Goal: Information Seeking & Learning: Learn about a topic

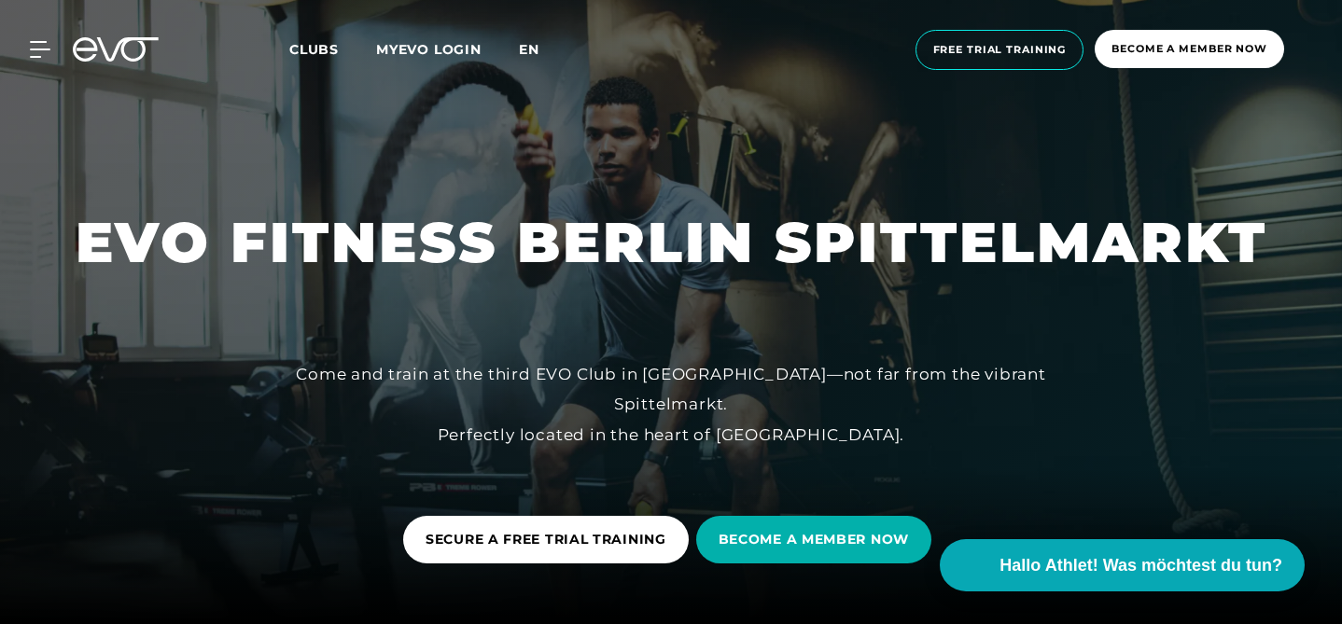
click at [531, 46] on font "en" at bounding box center [529, 49] width 21 height 17
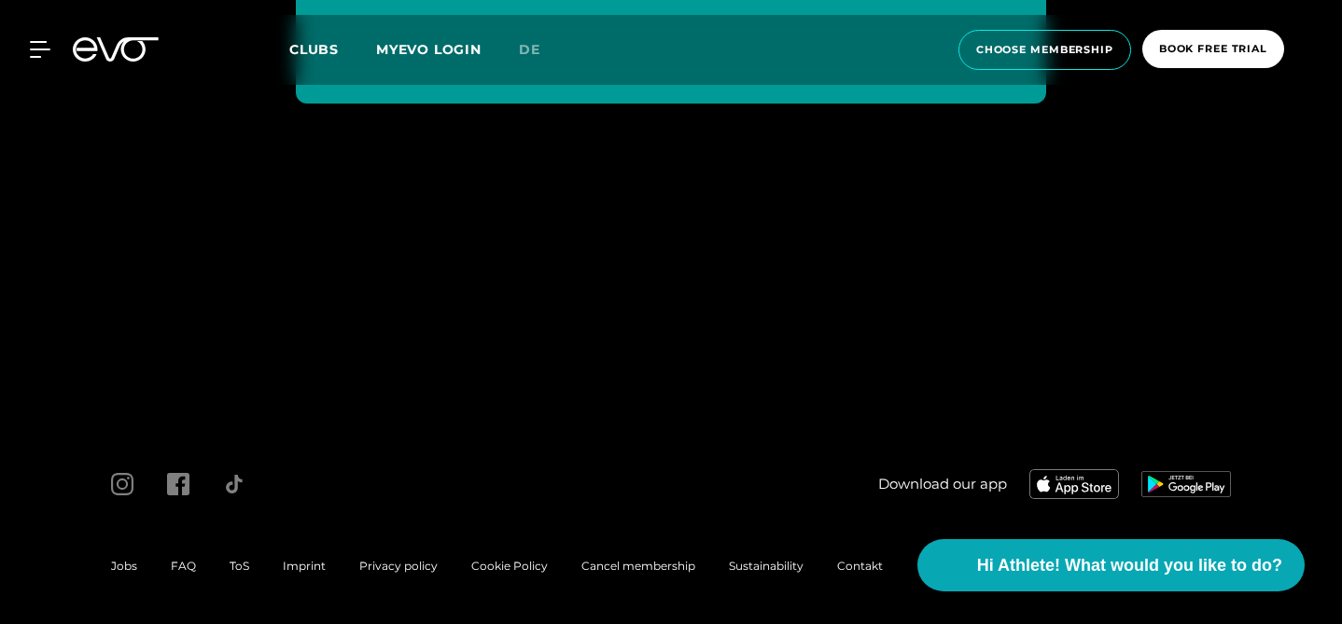
scroll to position [7940, 0]
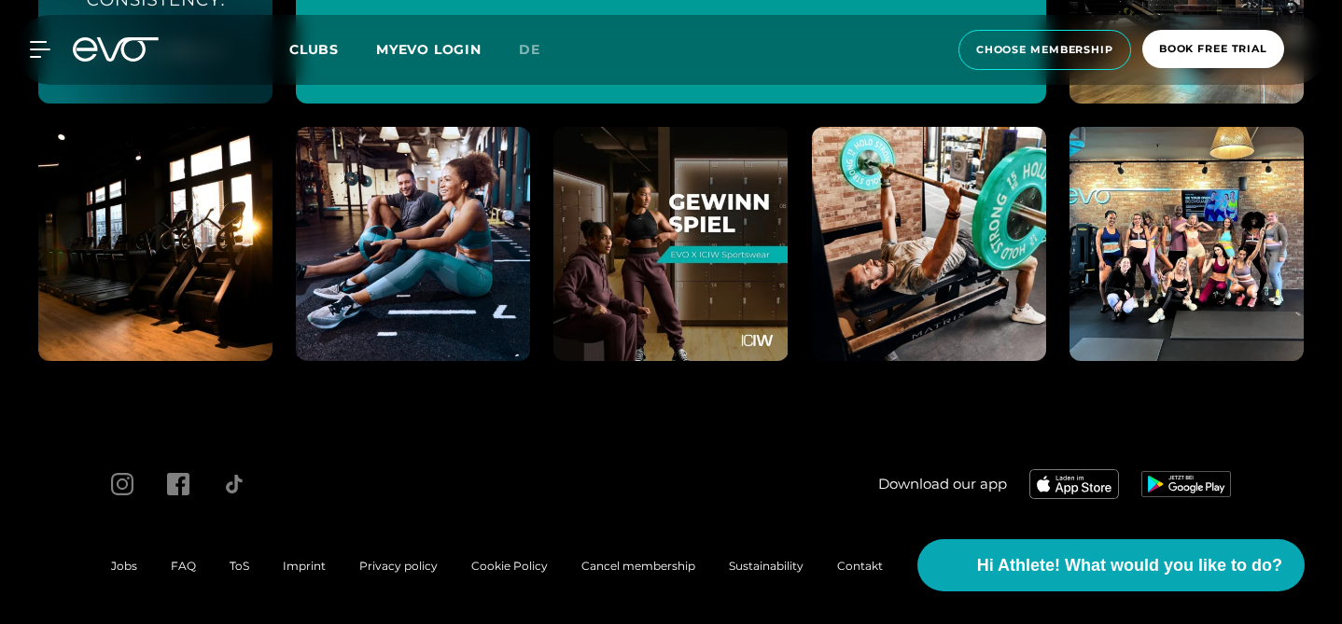
click at [173, 564] on span "FAQ" at bounding box center [183, 566] width 25 height 14
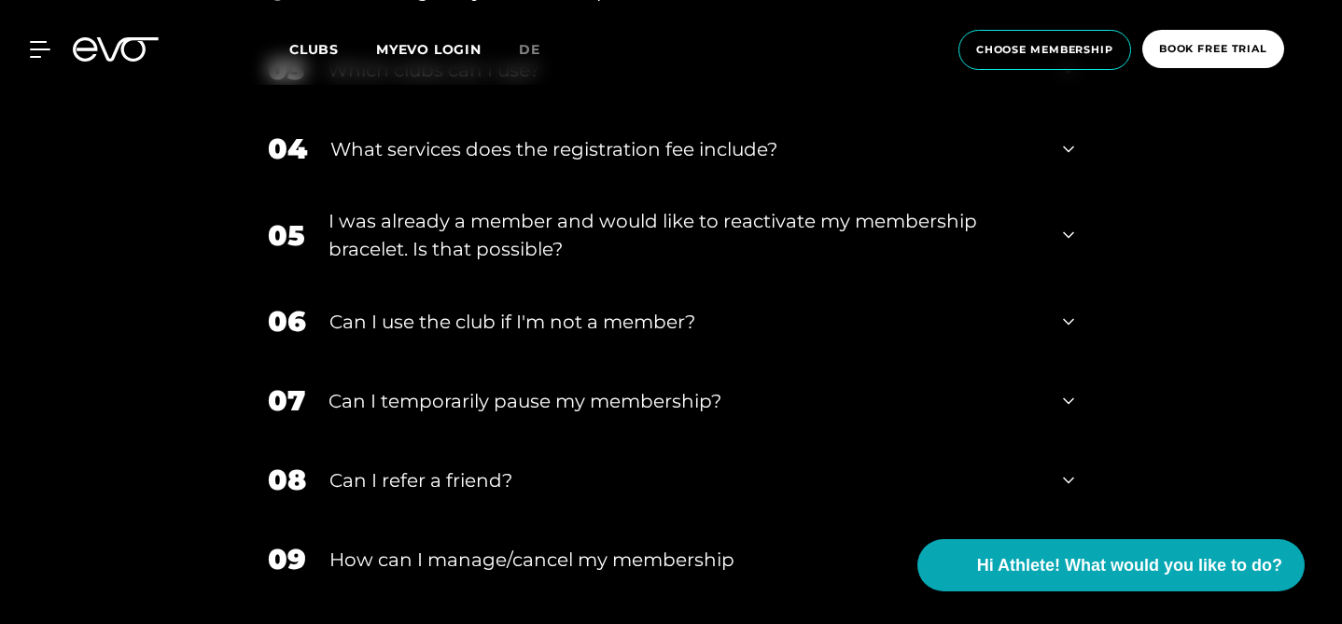
scroll to position [903, 0]
click at [371, 478] on div "Can I refer a friend?" at bounding box center [684, 480] width 710 height 28
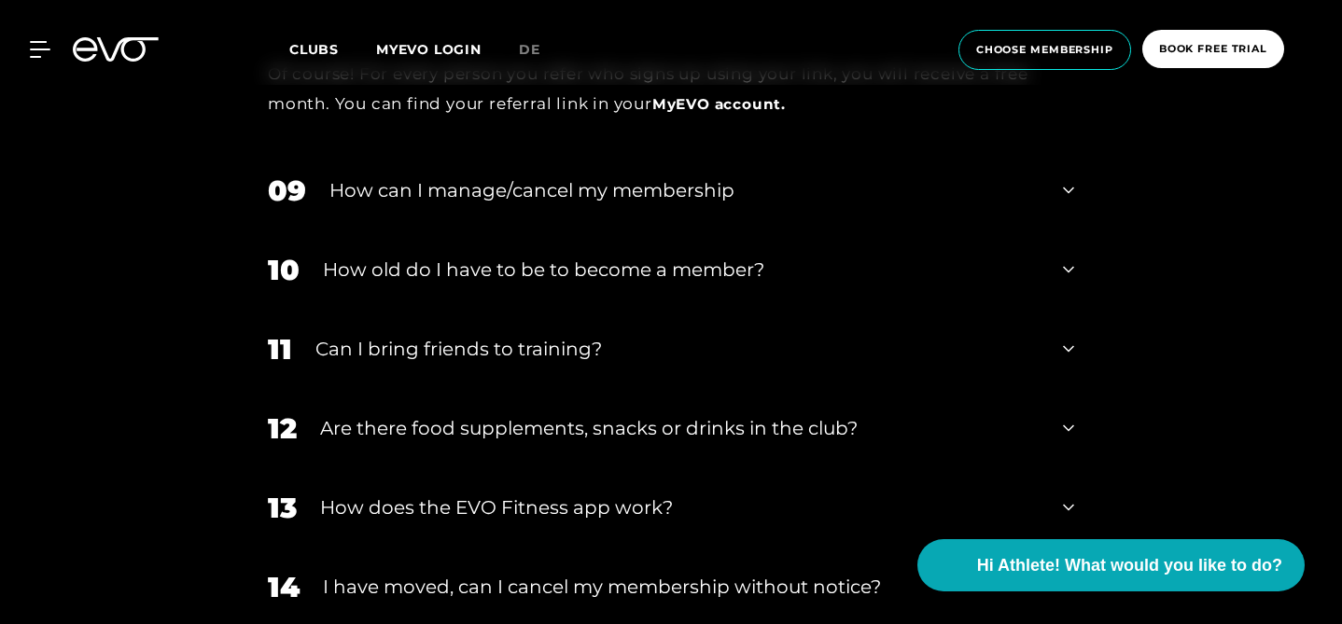
scroll to position [1396, 0]
click at [440, 338] on div "Can I bring friends to training?" at bounding box center [677, 348] width 724 height 28
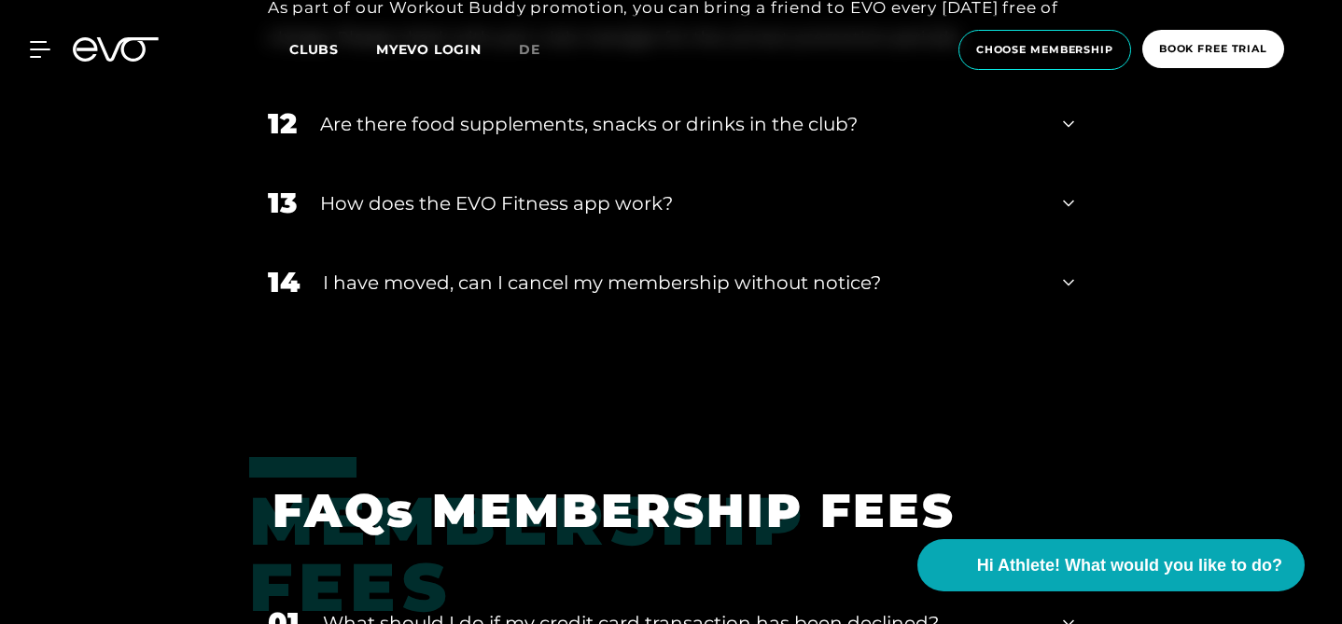
scroll to position [1827, 0]
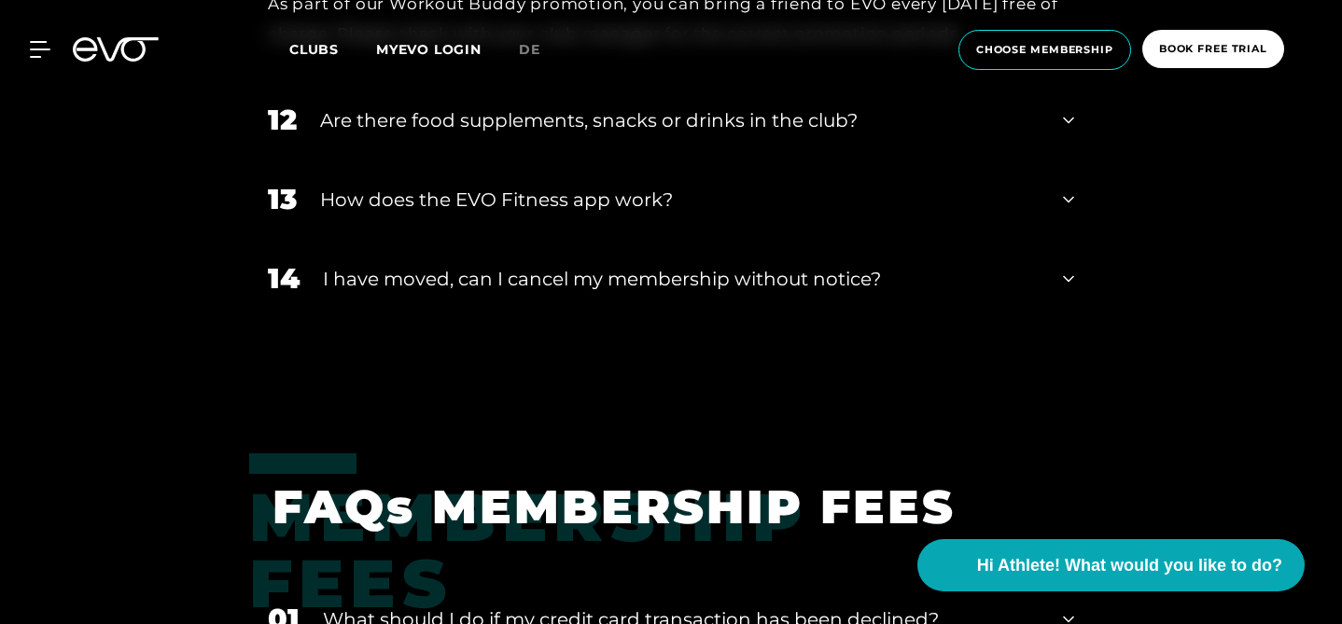
click at [474, 276] on div "I have moved, can I cancel my membership without notice?" at bounding box center [681, 279] width 717 height 28
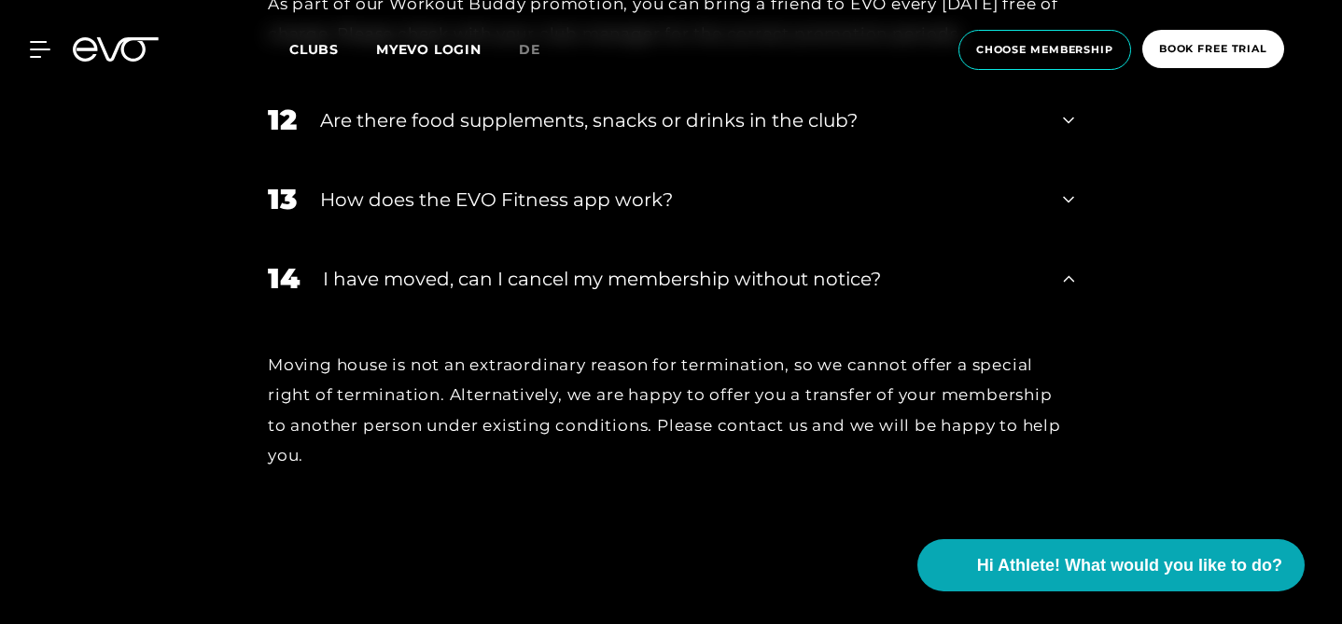
click at [436, 265] on div "I have moved, can I cancel my membership without notice?" at bounding box center [681, 279] width 717 height 28
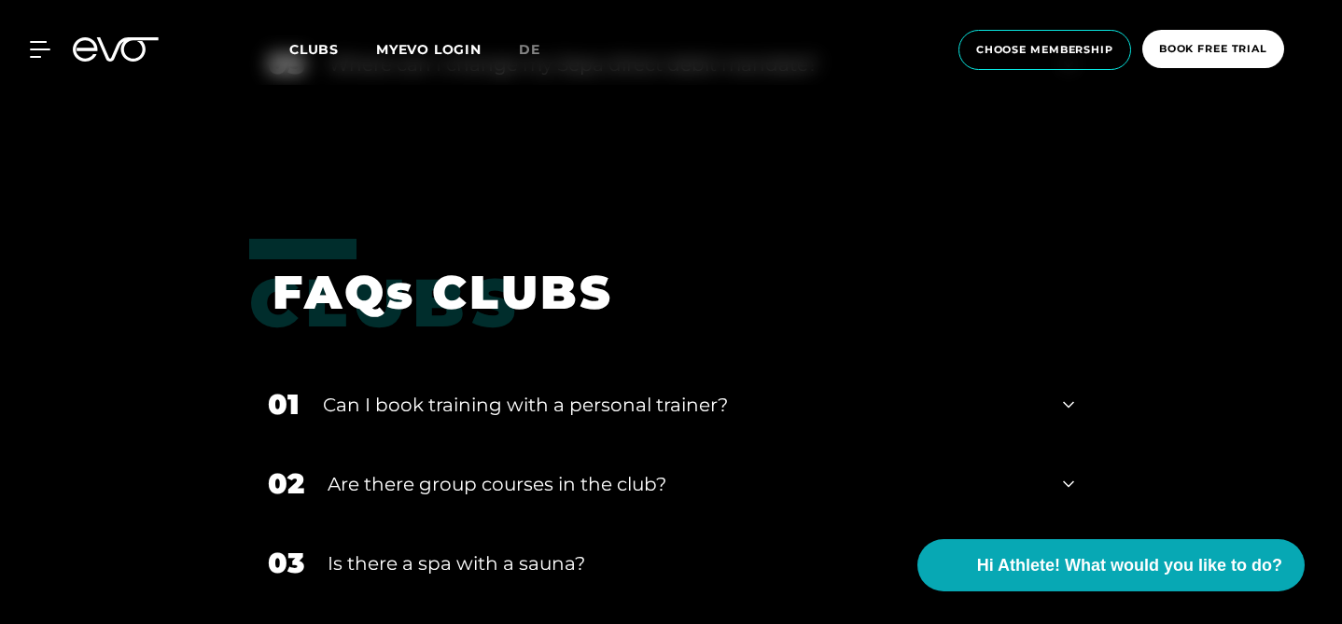
scroll to position [2708, 0]
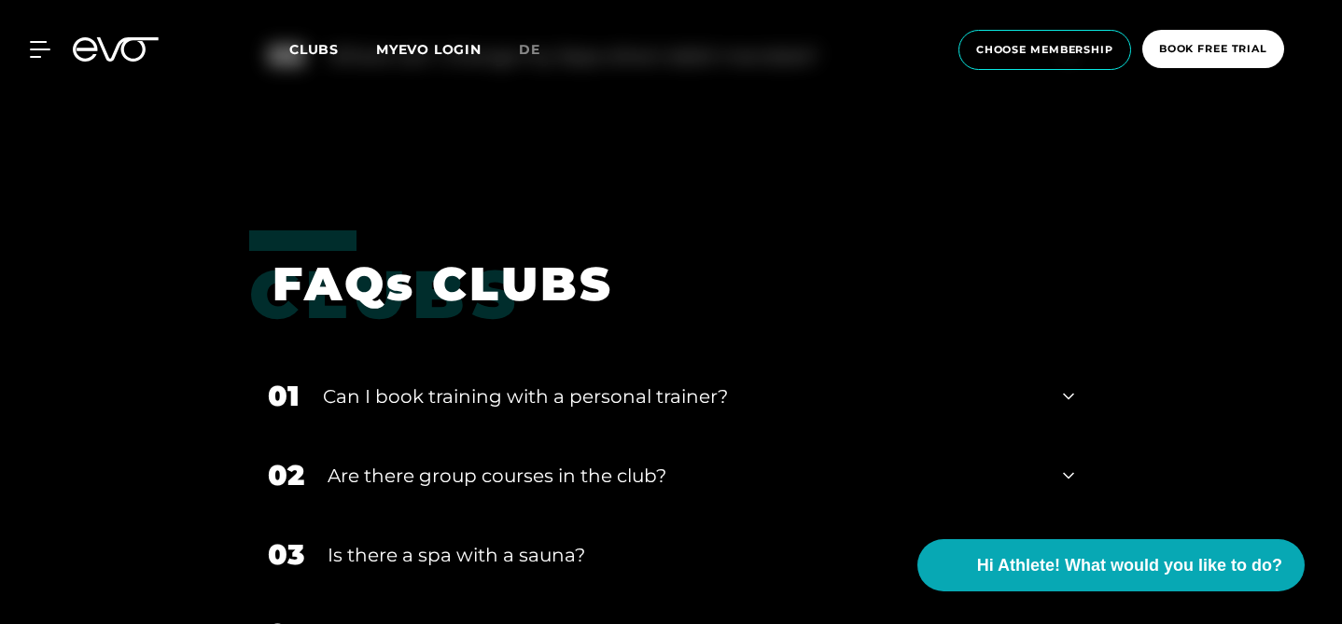
click at [451, 383] on div "Can I book training with a personal trainer?" at bounding box center [681, 397] width 717 height 28
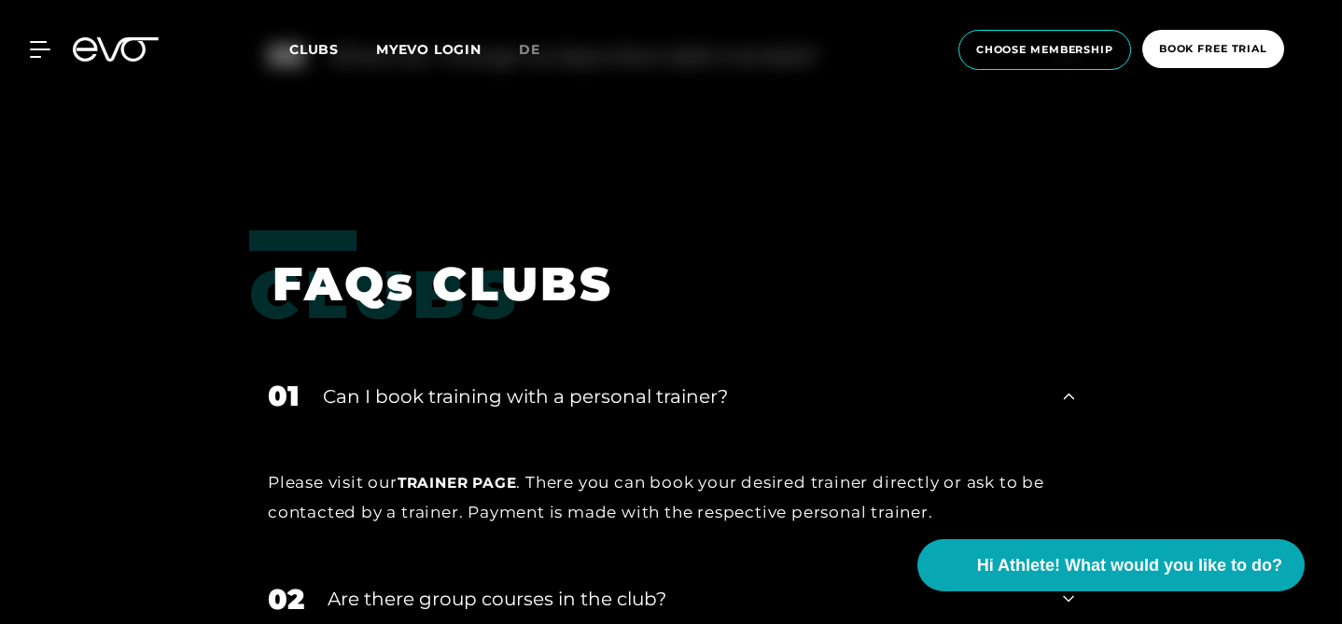
scroll to position [2751, 0]
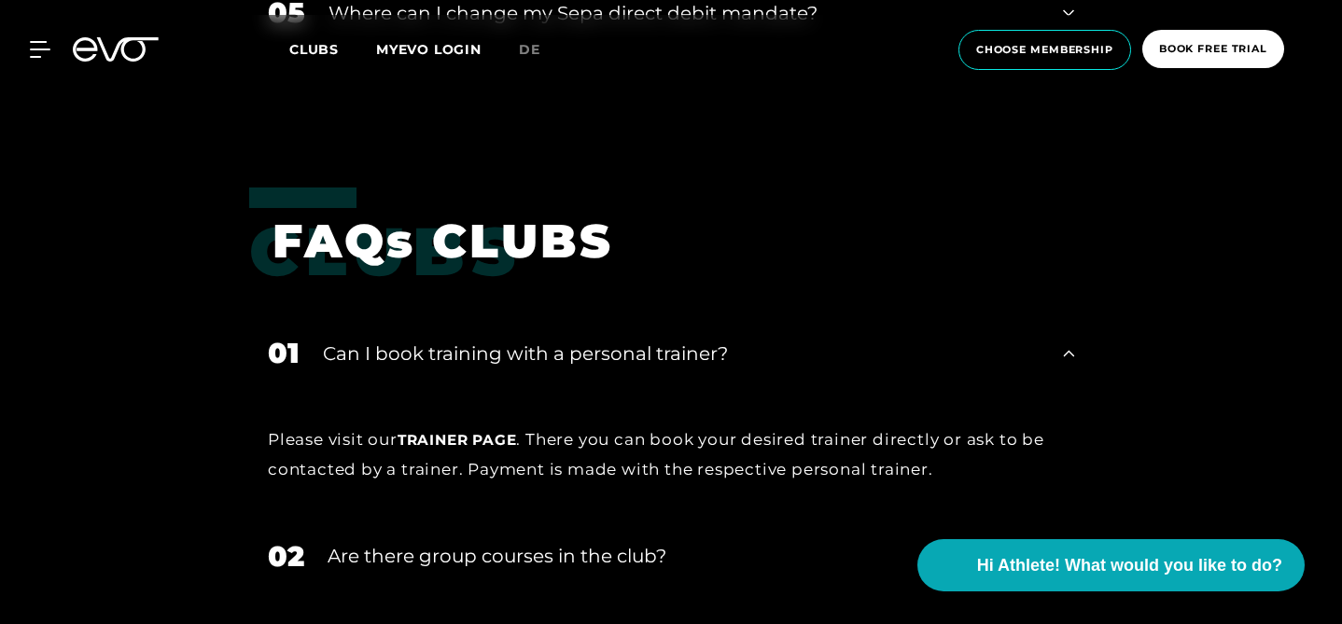
click at [398, 431] on span "trainer page" at bounding box center [457, 440] width 119 height 18
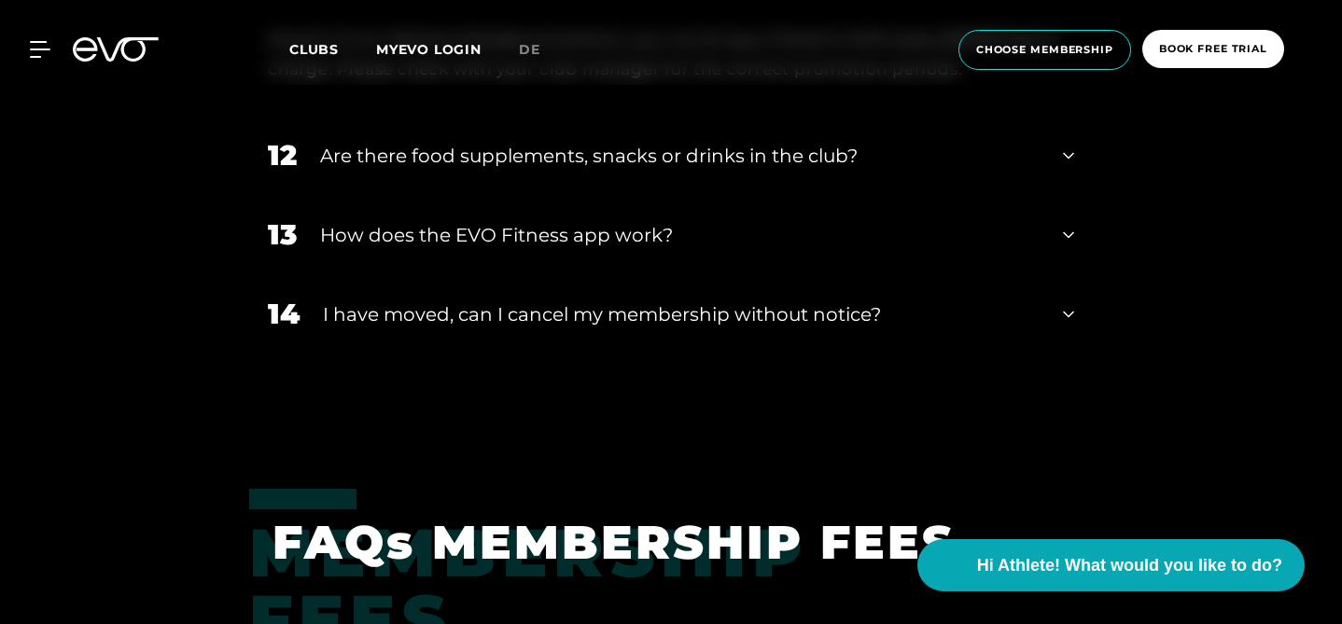
scroll to position [1914, 0]
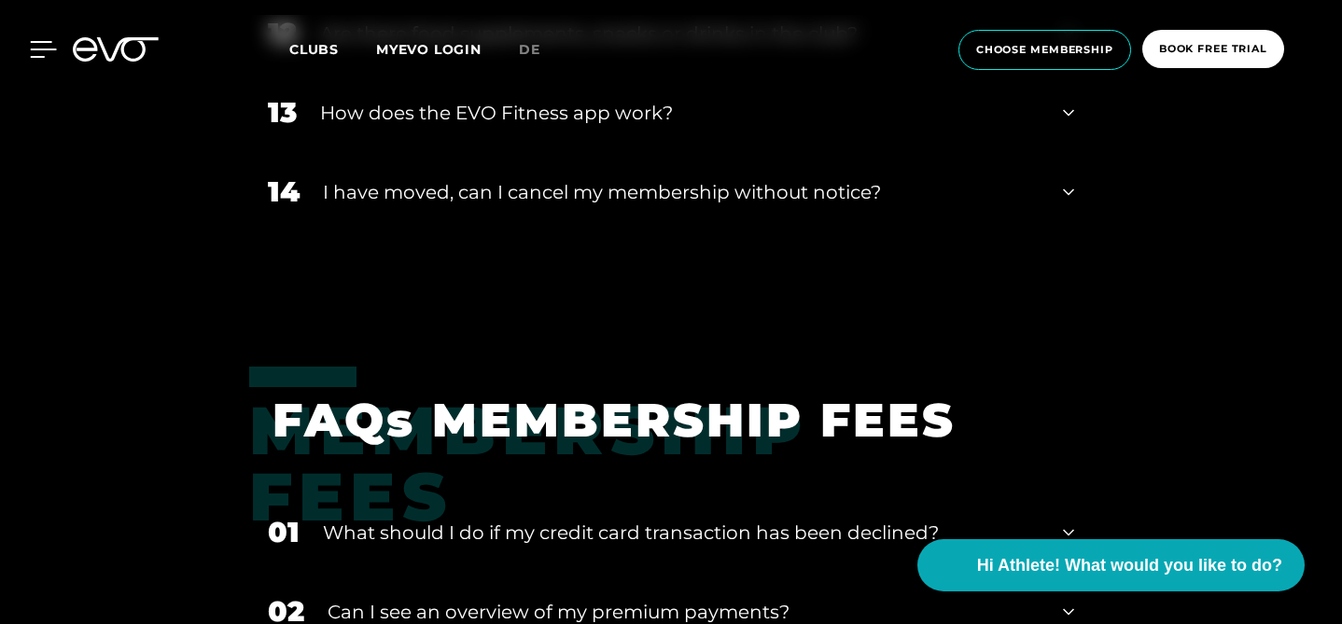
click at [29, 53] on div at bounding box center [29, 49] width 56 height 17
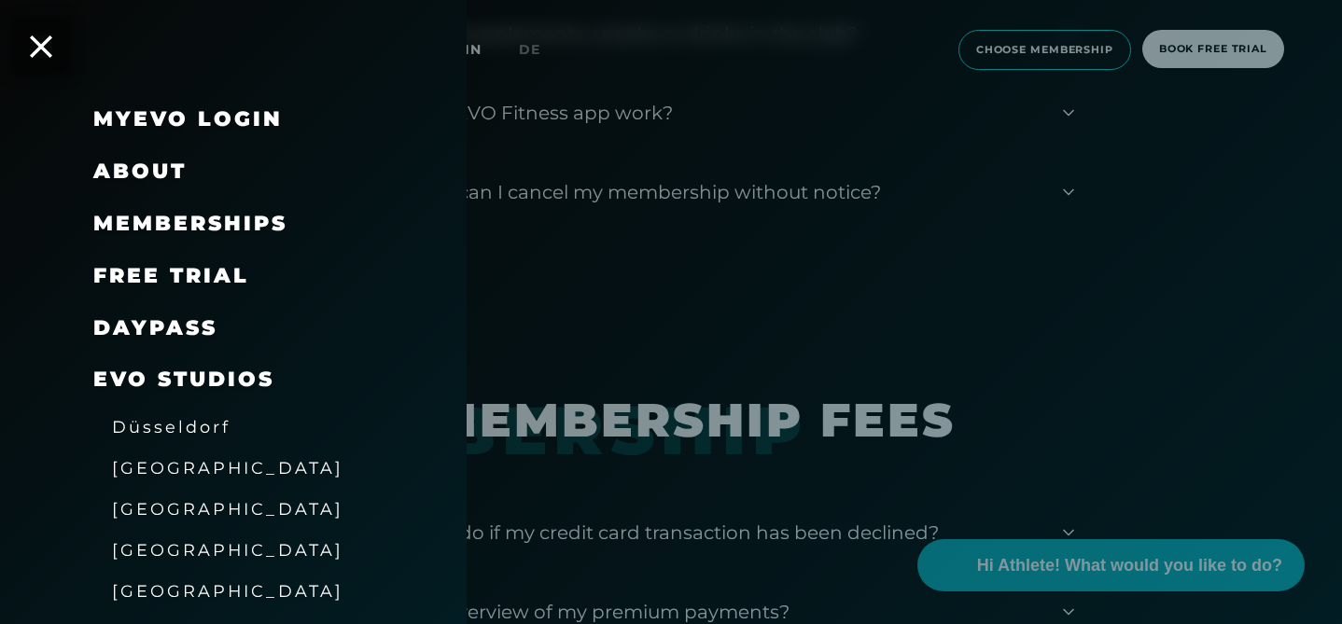
click at [130, 168] on span "About" at bounding box center [139, 171] width 93 height 25
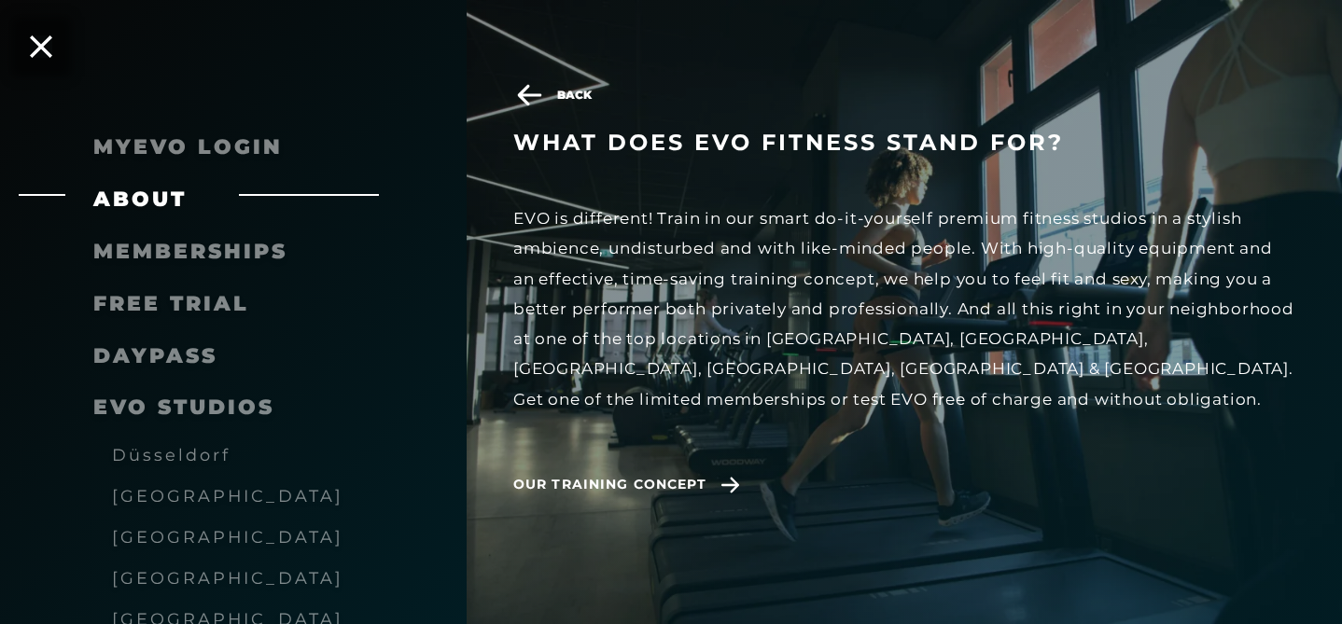
scroll to position [1956, 0]
click at [623, 475] on span "Our training concept" at bounding box center [609, 485] width 193 height 20
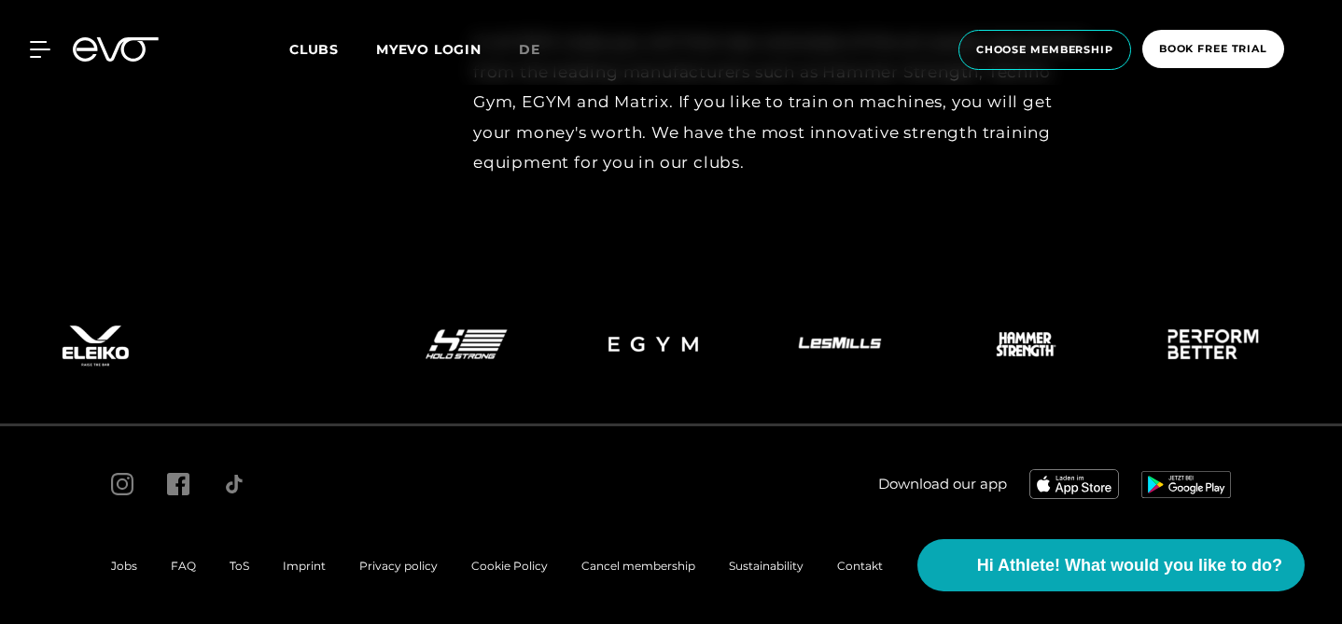
scroll to position [8060, 0]
click at [241, 567] on span "ToS" at bounding box center [240, 566] width 20 height 14
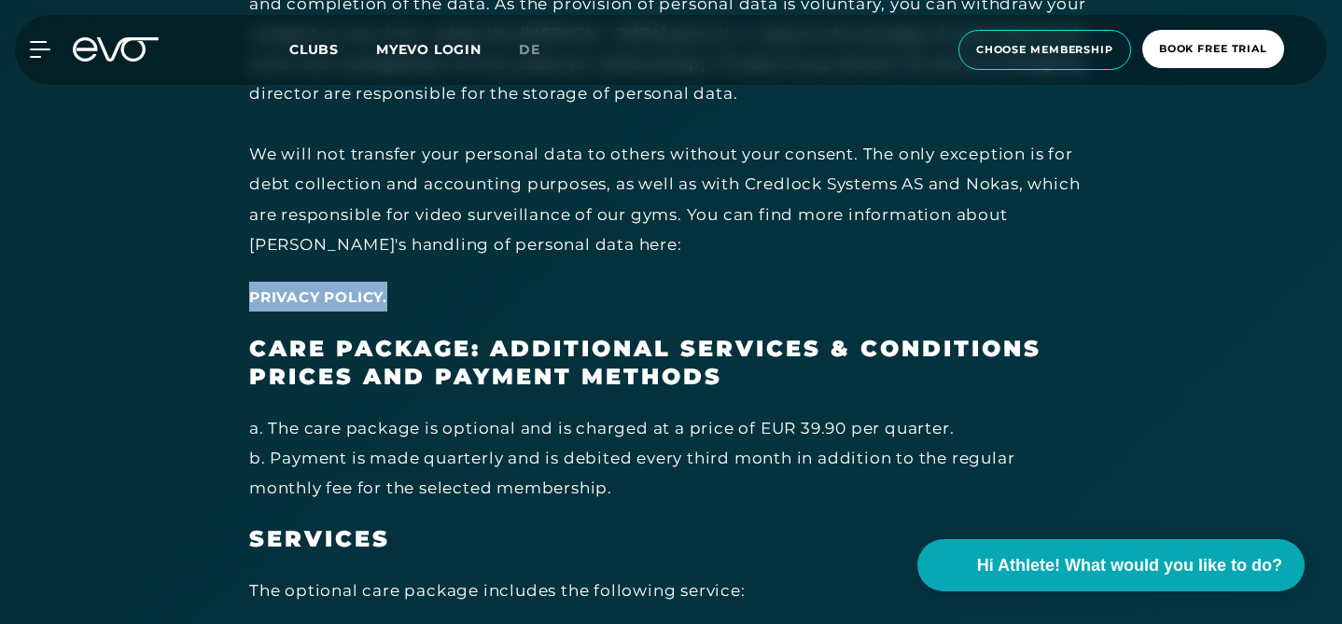
scroll to position [9400, 0]
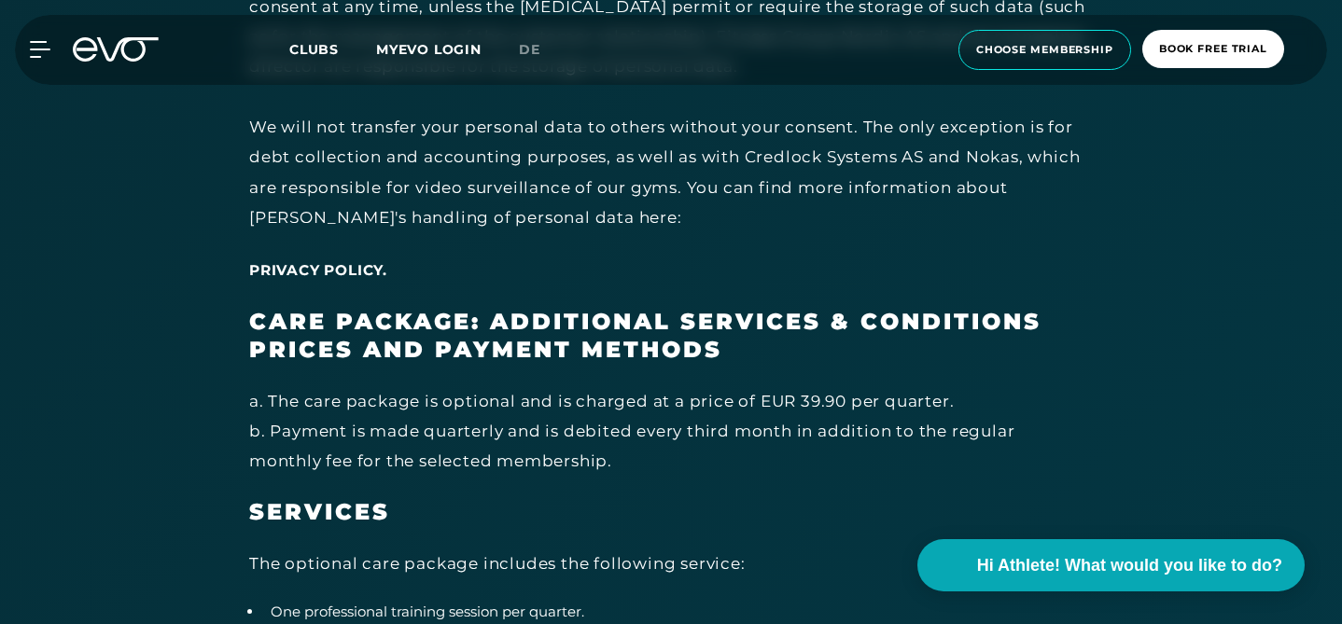
click at [562, 420] on div "a. The care package is optional and is charged at a price of EUR 39.90 per quar…" at bounding box center [669, 431] width 840 height 91
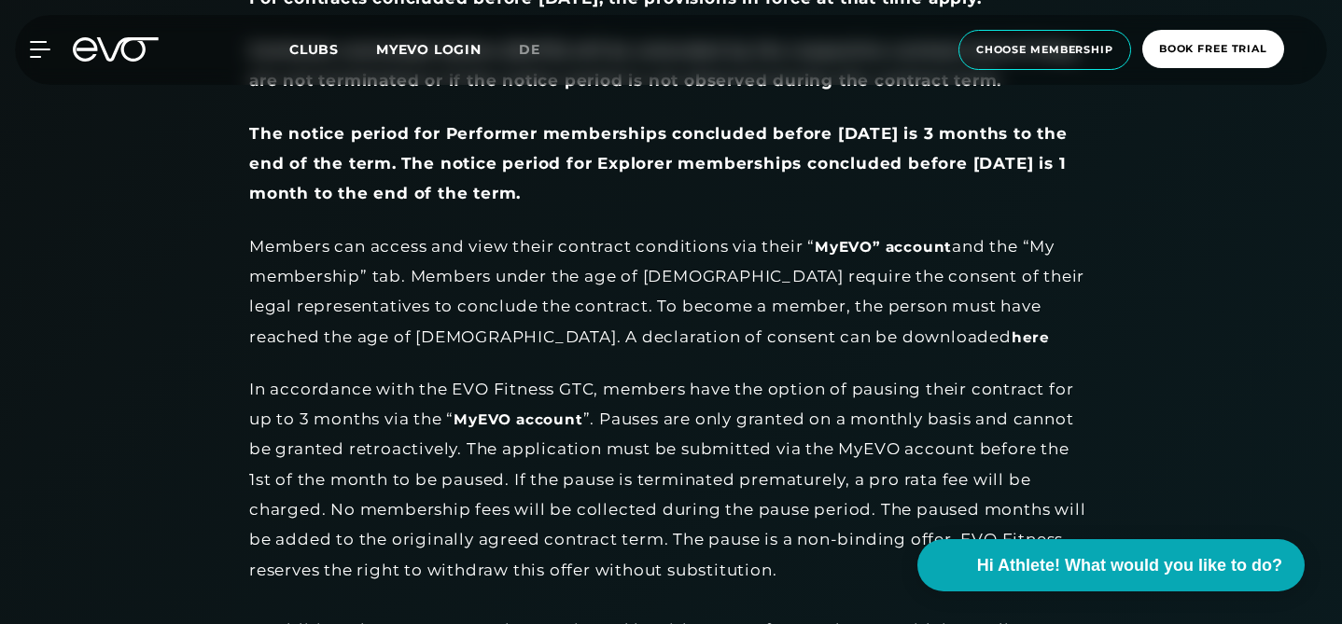
scroll to position [1794, 0]
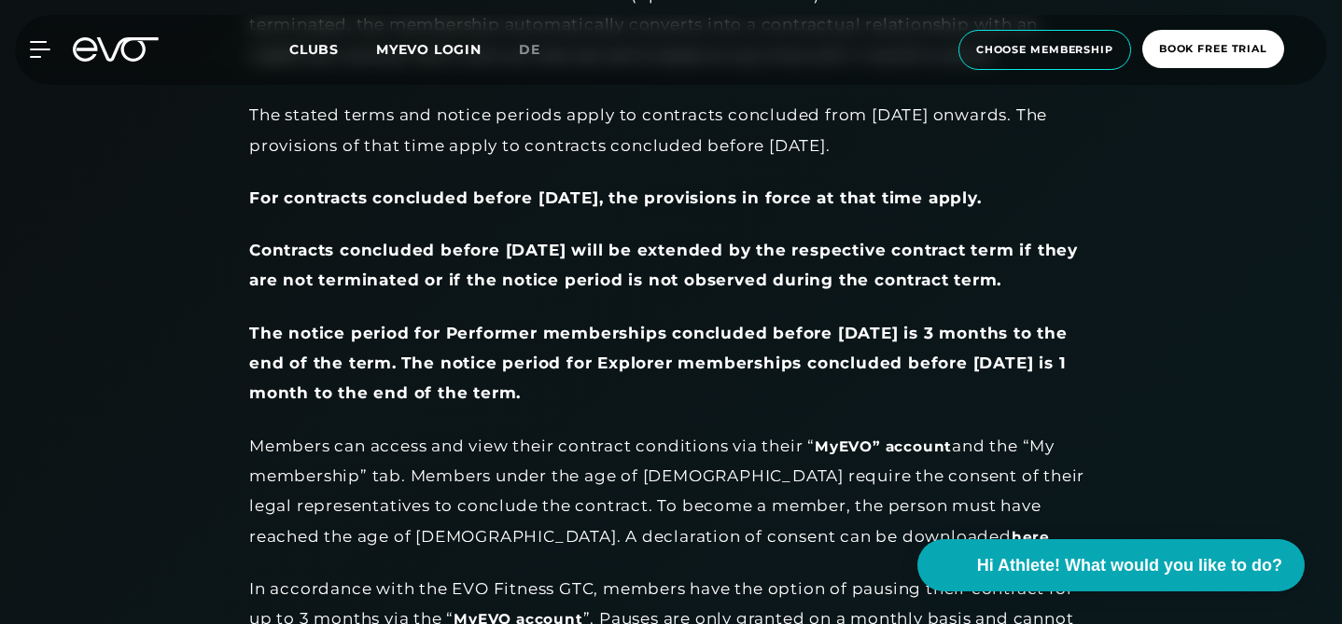
click at [402, 41] on link "MYEVO LOGIN" at bounding box center [428, 49] width 105 height 17
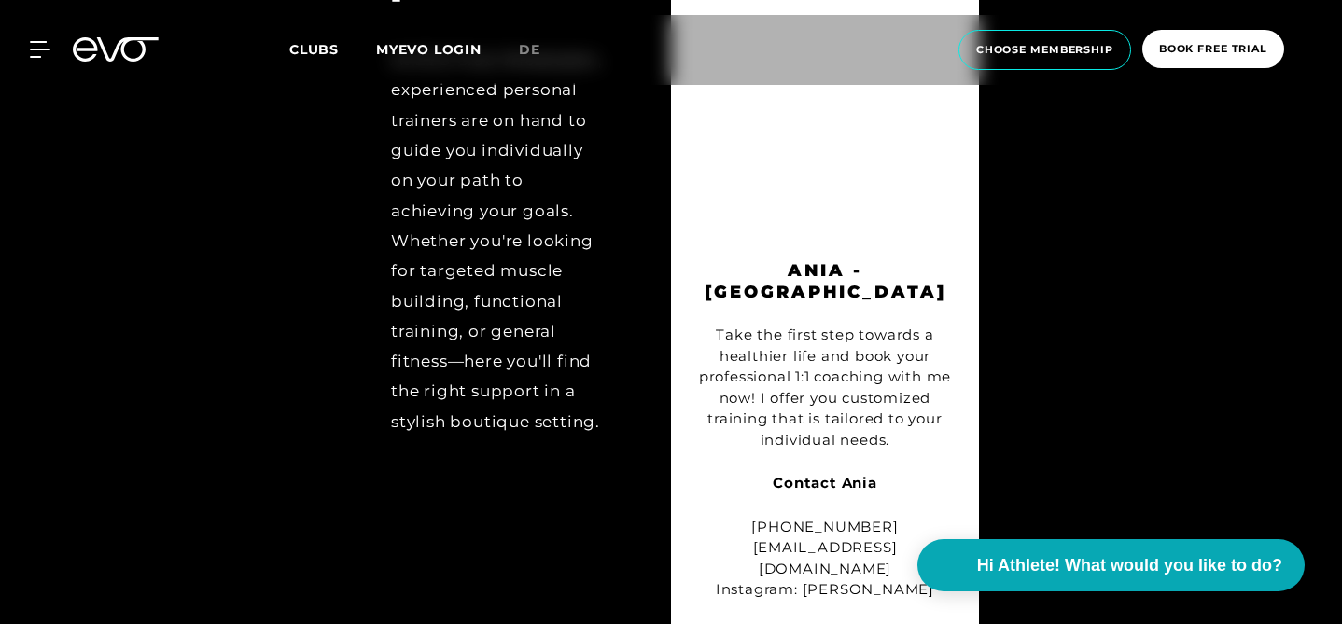
scroll to position [8474, 0]
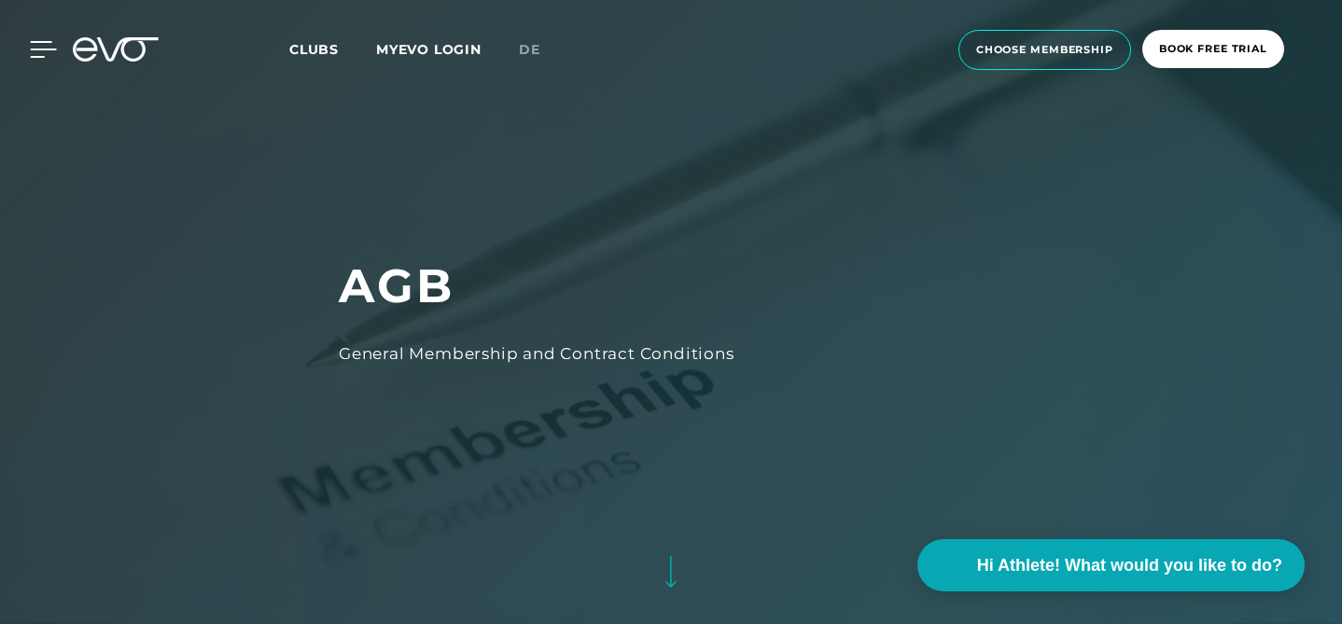
click at [19, 47] on div at bounding box center [29, 49] width 56 height 17
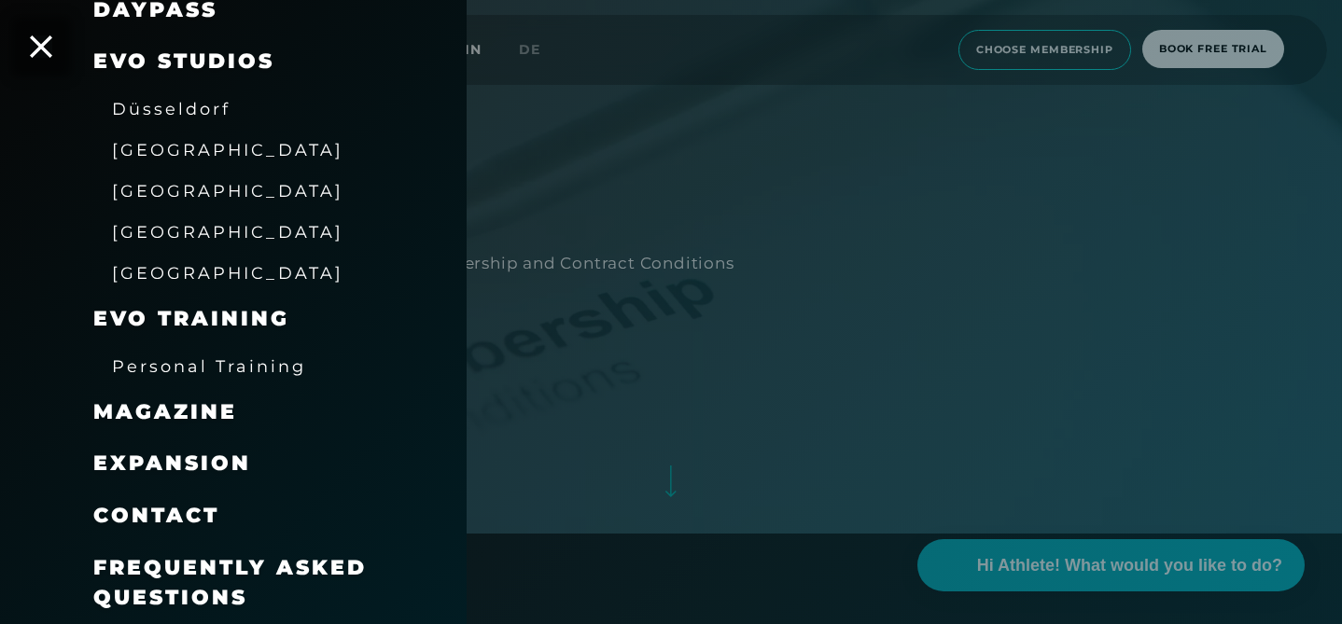
scroll to position [95, 0]
click at [137, 462] on span "Expansion" at bounding box center [172, 463] width 158 height 25
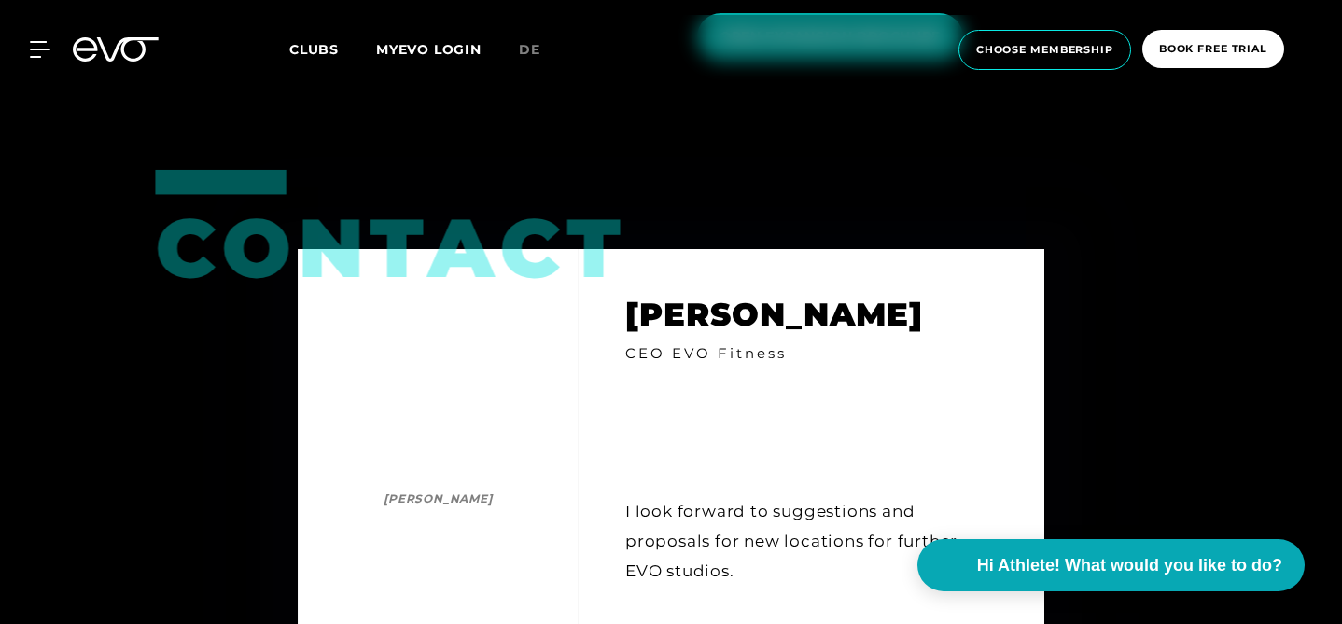
scroll to position [2622, 0]
